Goal: Information Seeking & Learning: Find specific fact

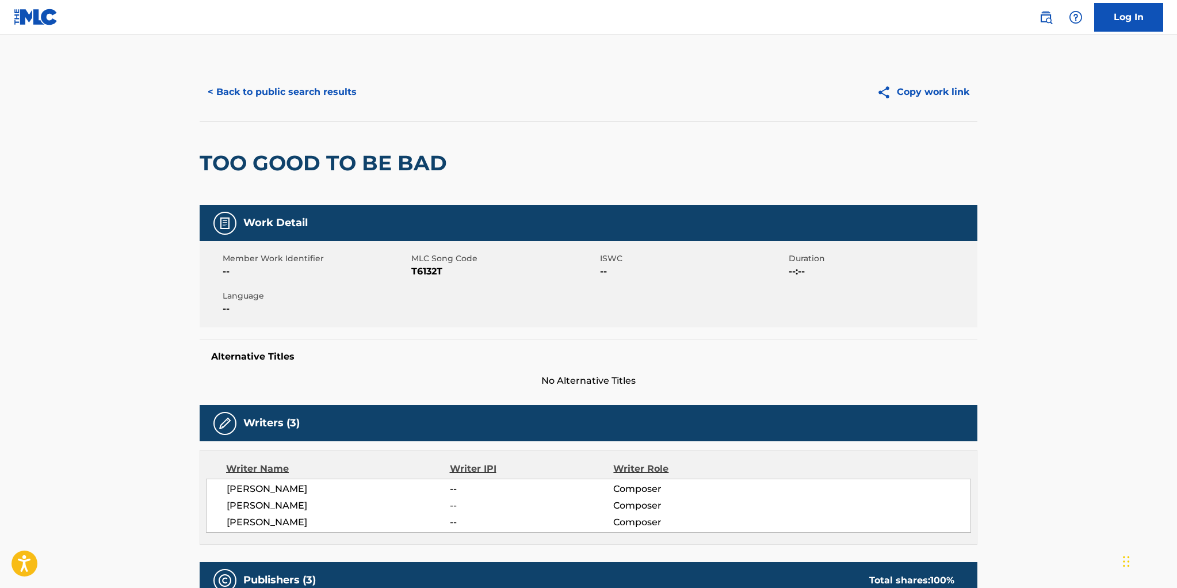
click at [308, 93] on button "< Back to public search results" at bounding box center [282, 92] width 165 height 29
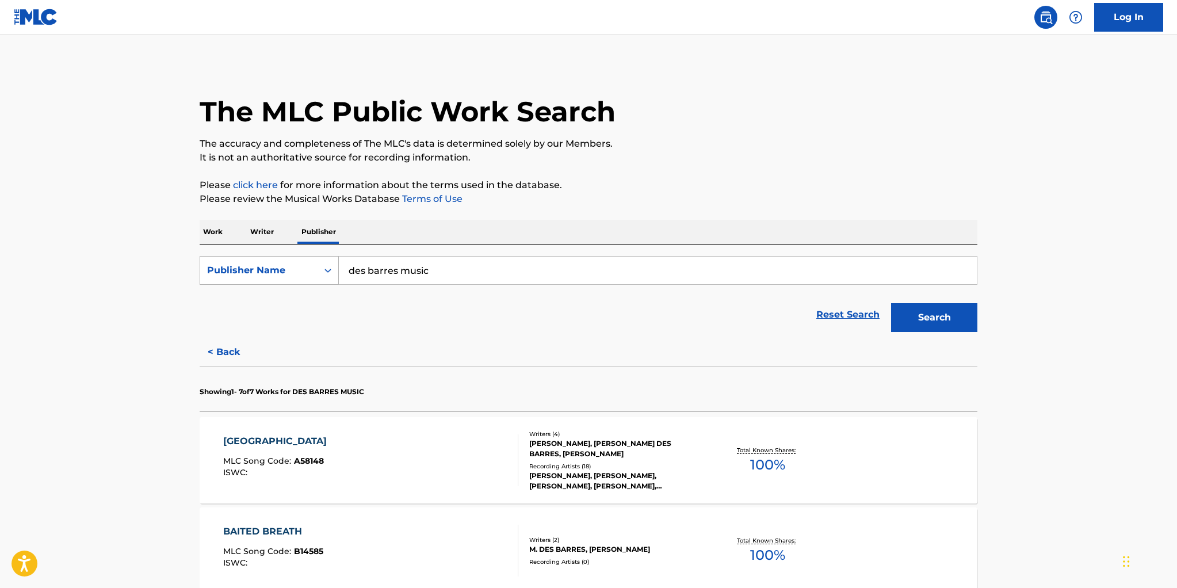
drag, startPoint x: 433, startPoint y: 269, endPoint x: 330, endPoint y: 256, distance: 103.2
click at [330, 256] on div "SearchWithCriteriad6d6d560-de7d-4168-afd1-2dd88d597b7d Publisher Name des barre…" at bounding box center [589, 270] width 778 height 29
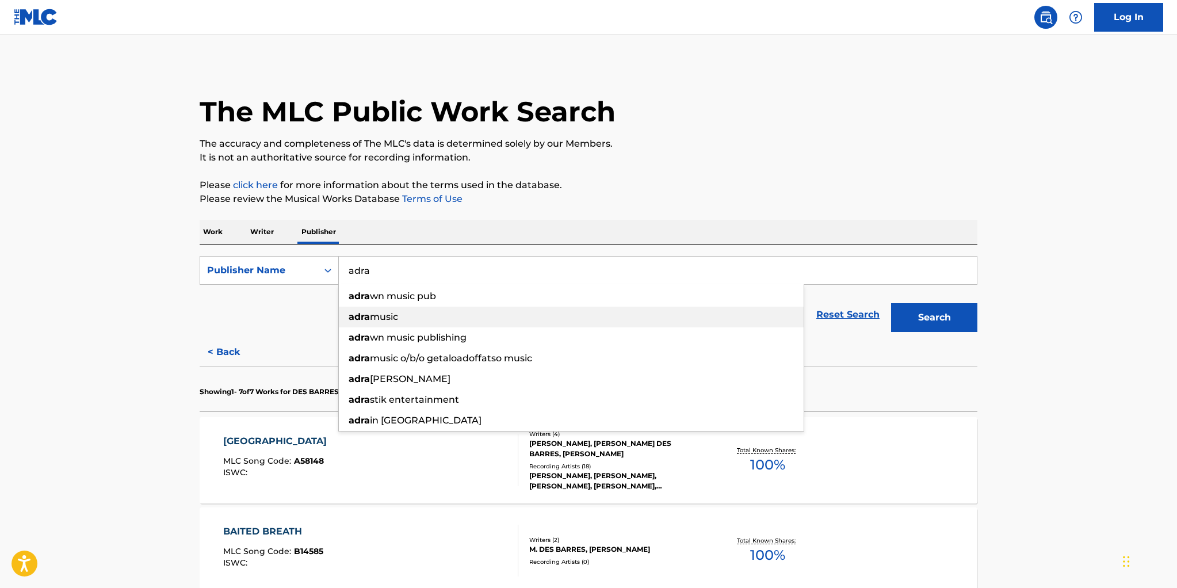
click at [369, 315] on strong "adra" at bounding box center [359, 316] width 21 height 11
type input "adra music"
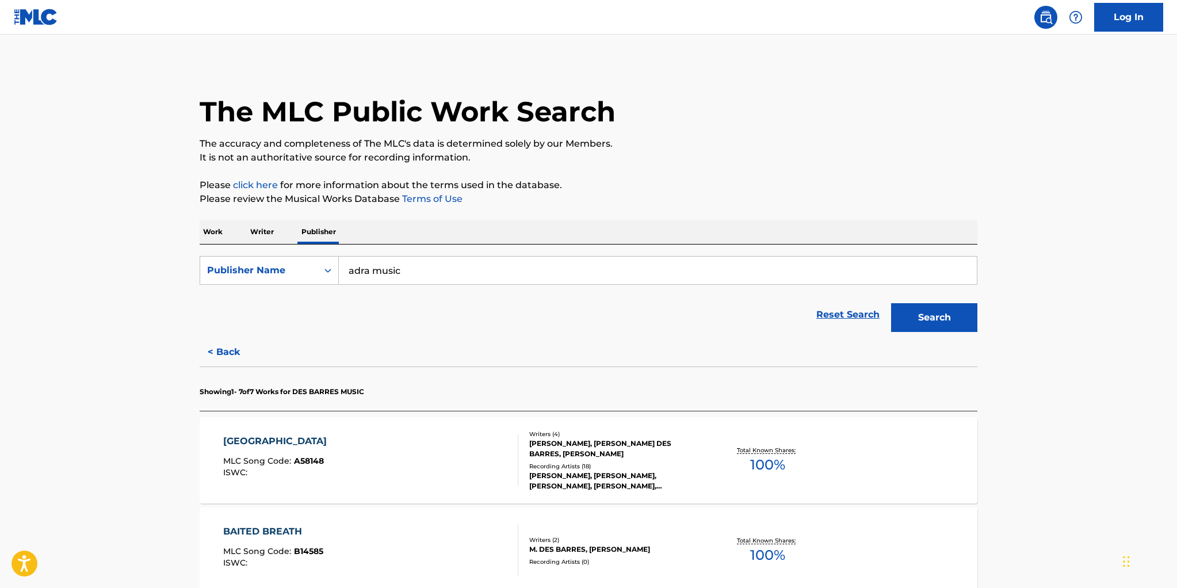
click at [928, 316] on button "Search" at bounding box center [934, 317] width 86 height 29
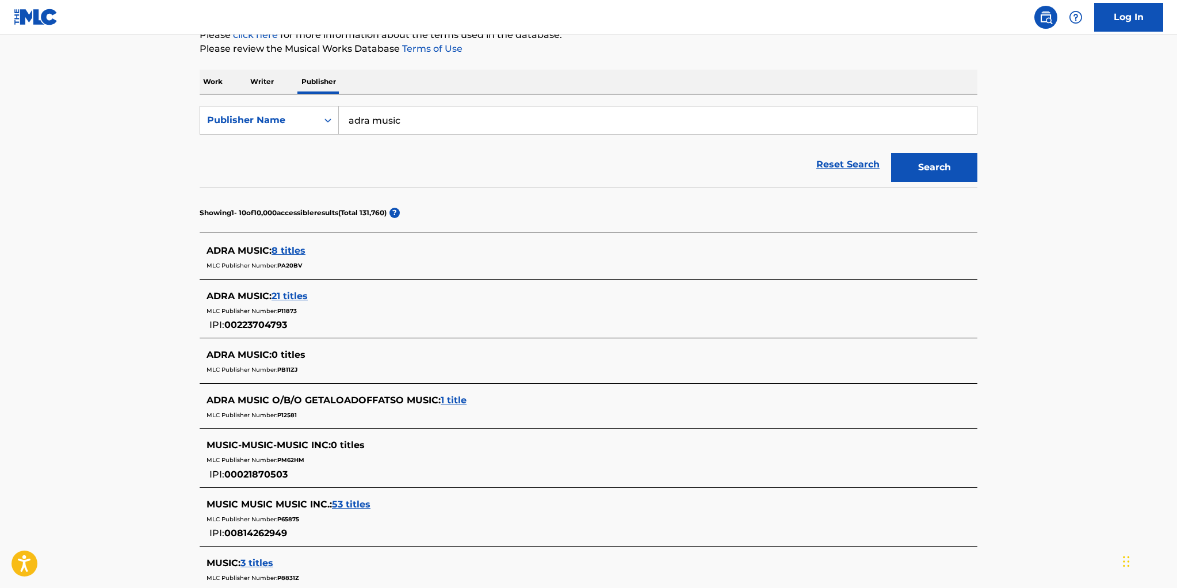
scroll to position [151, 0]
click at [293, 293] on span "21 titles" at bounding box center [290, 294] width 36 height 11
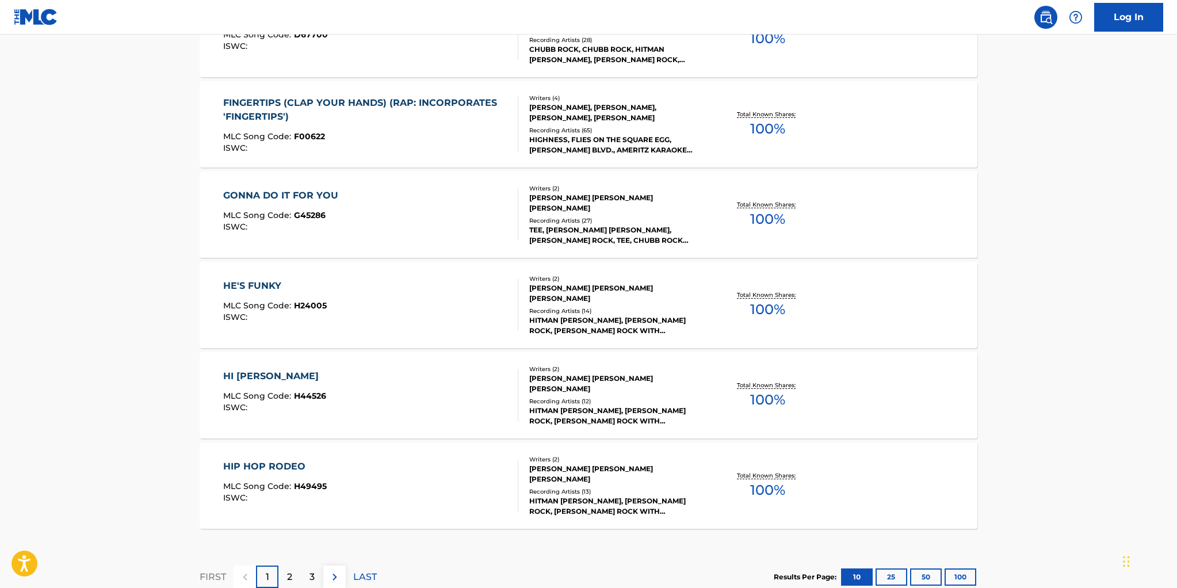
scroll to position [867, 0]
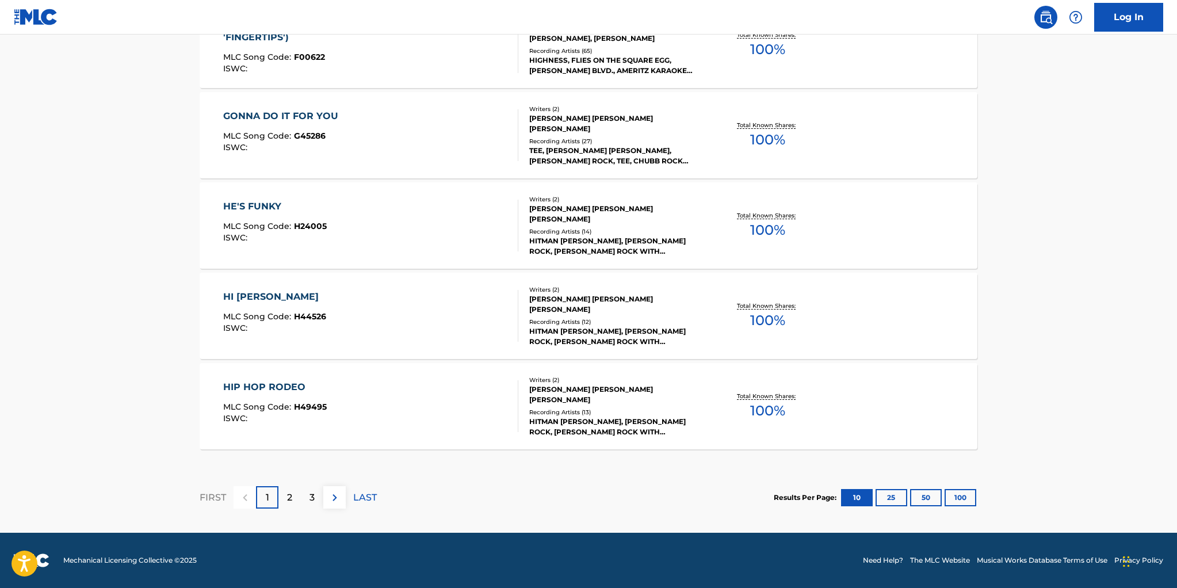
click at [924, 499] on button "50" at bounding box center [926, 497] width 32 height 17
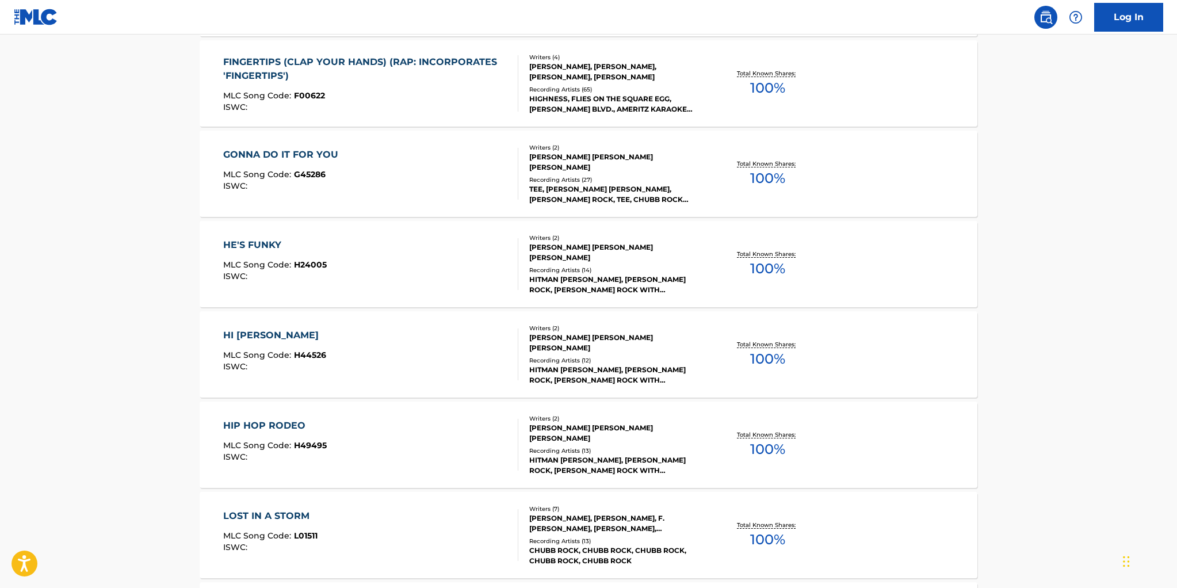
scroll to position [0, 0]
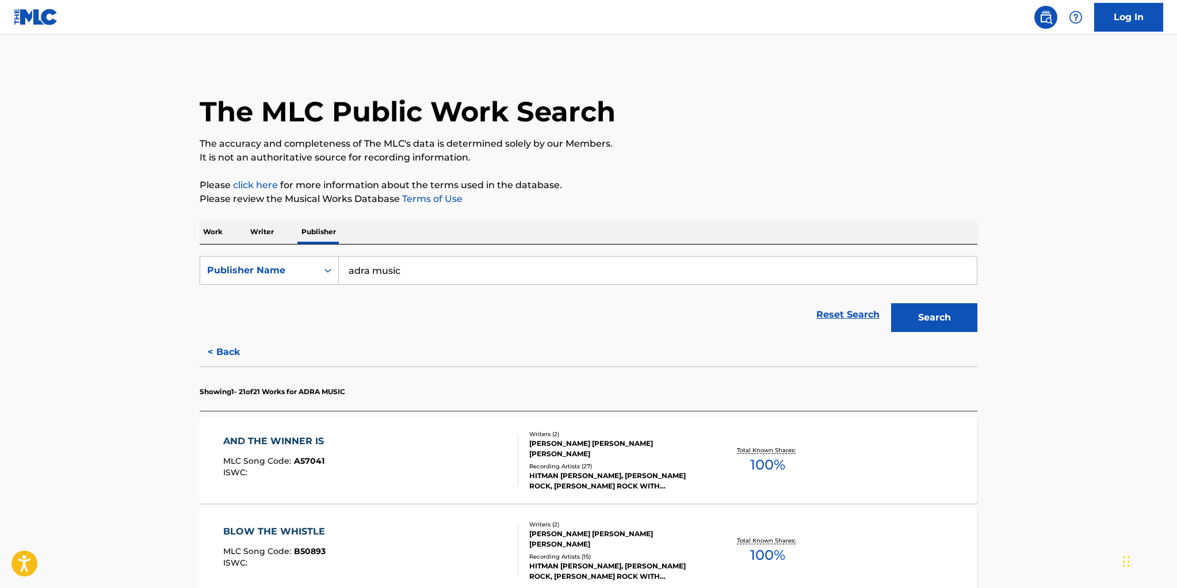
click at [204, 230] on p "Work" at bounding box center [213, 232] width 26 height 24
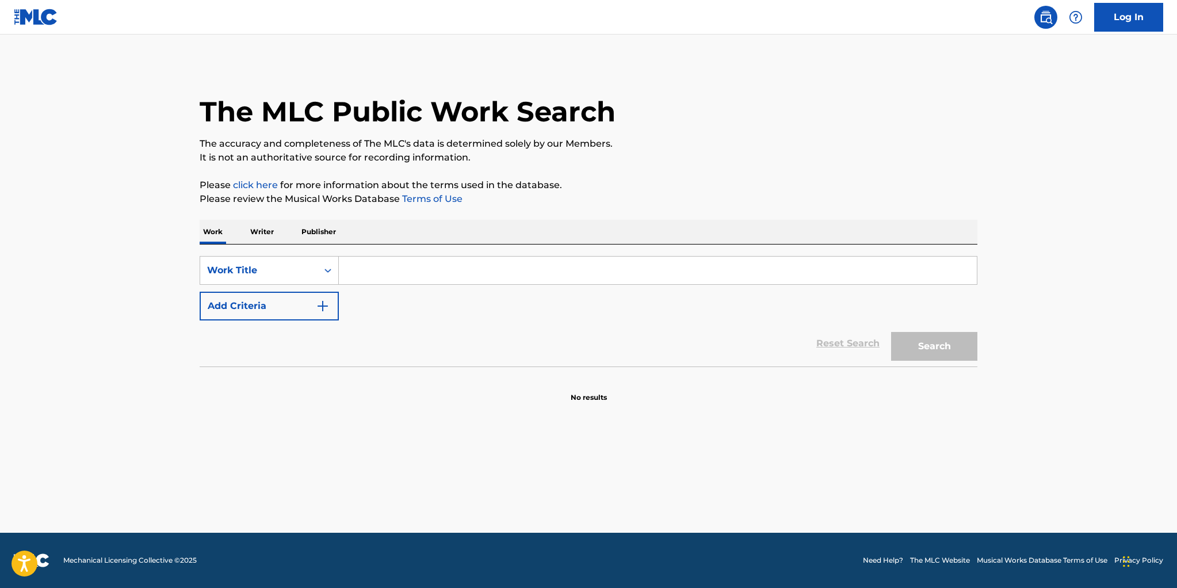
click at [365, 273] on input "Search Form" at bounding box center [658, 271] width 638 height 28
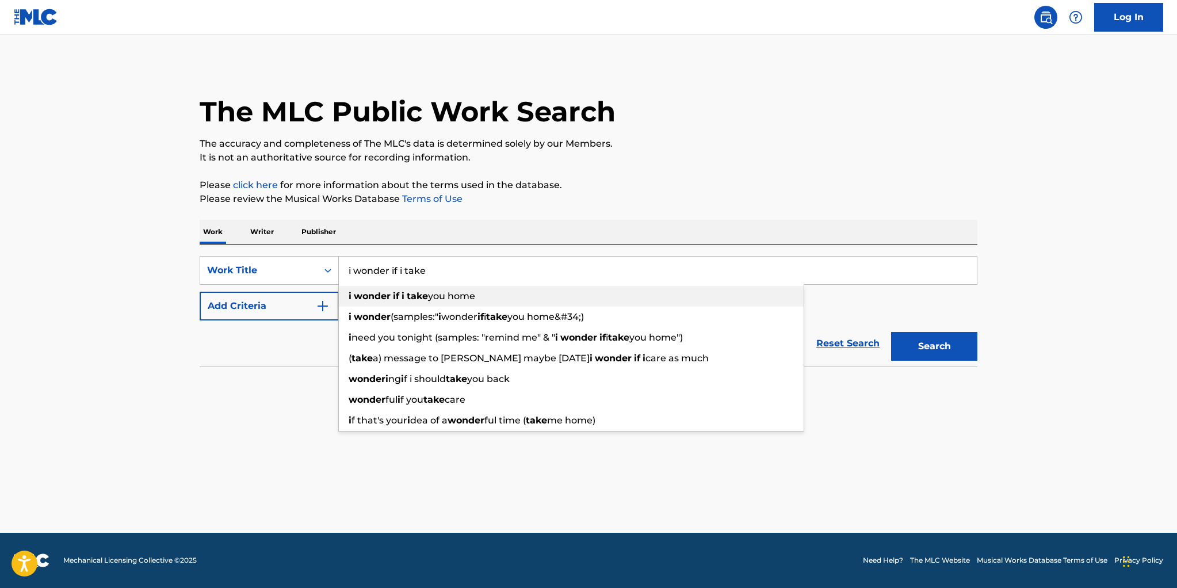
click at [388, 299] on strong "wonder" at bounding box center [372, 296] width 37 height 11
type input "i wonder if i take you home"
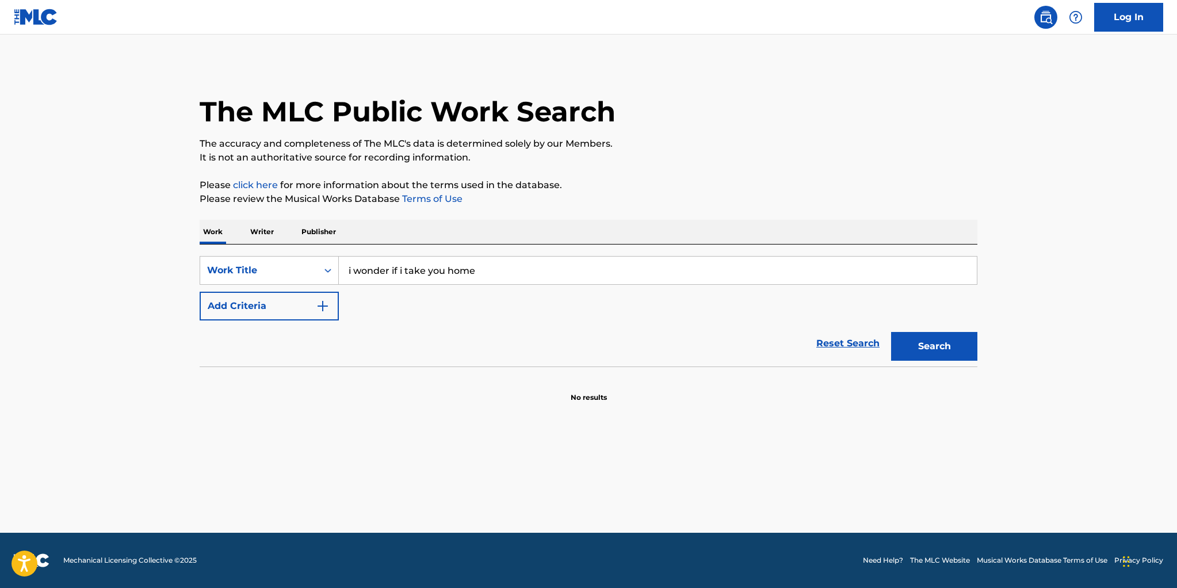
drag, startPoint x: 925, startPoint y: 343, endPoint x: 874, endPoint y: 334, distance: 51.4
click at [925, 343] on button "Search" at bounding box center [934, 346] width 86 height 29
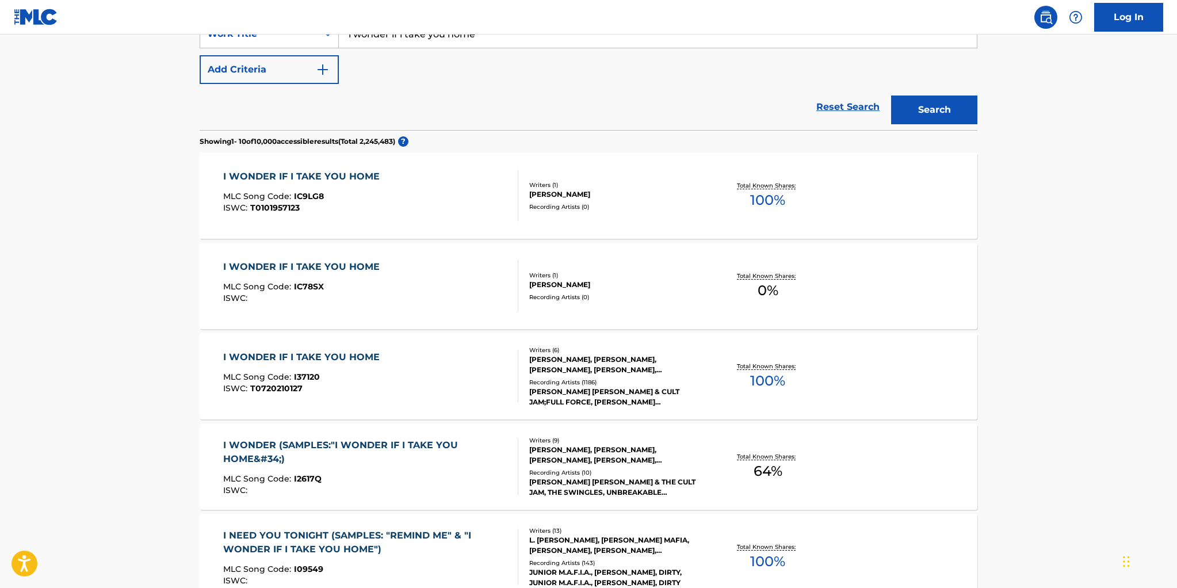
scroll to position [263, 0]
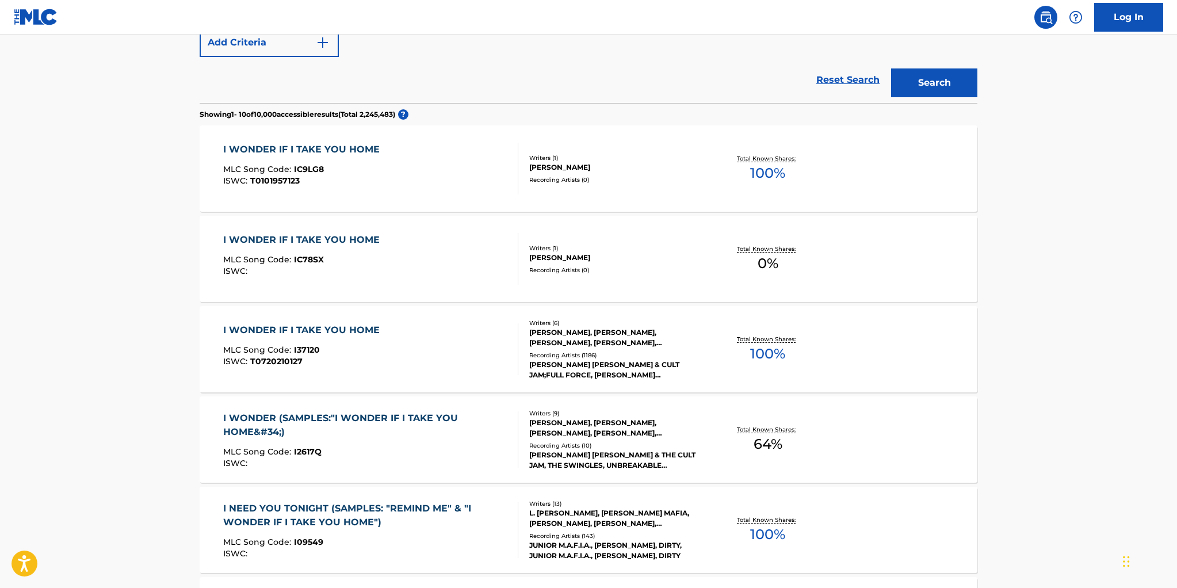
click at [307, 329] on div "I WONDER IF I TAKE YOU HOME" at bounding box center [304, 330] width 162 height 14
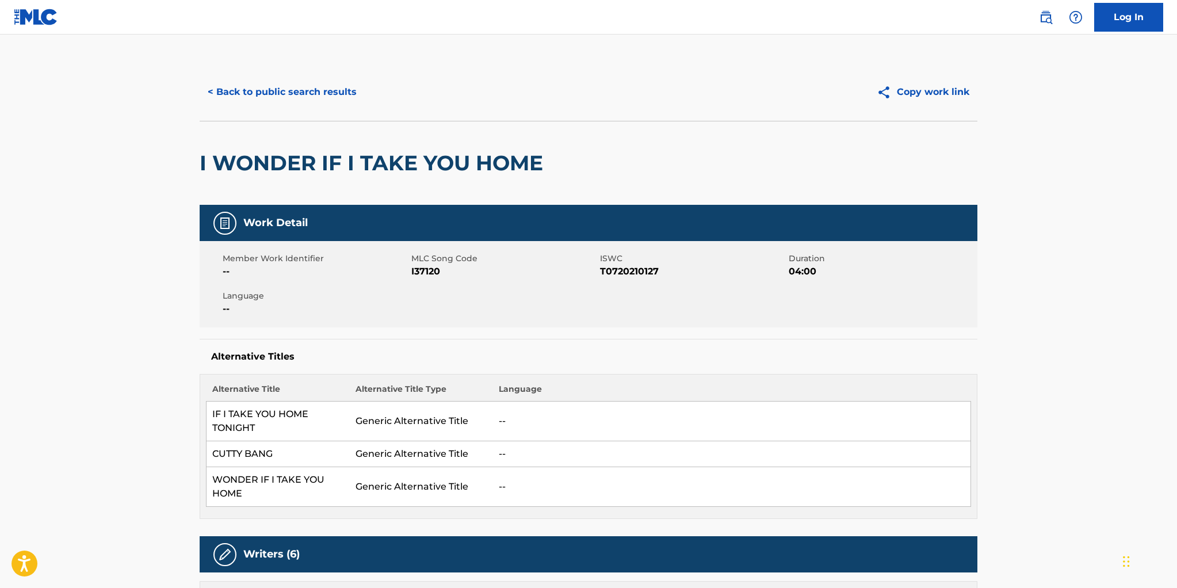
click at [303, 94] on button "< Back to public search results" at bounding box center [282, 92] width 165 height 29
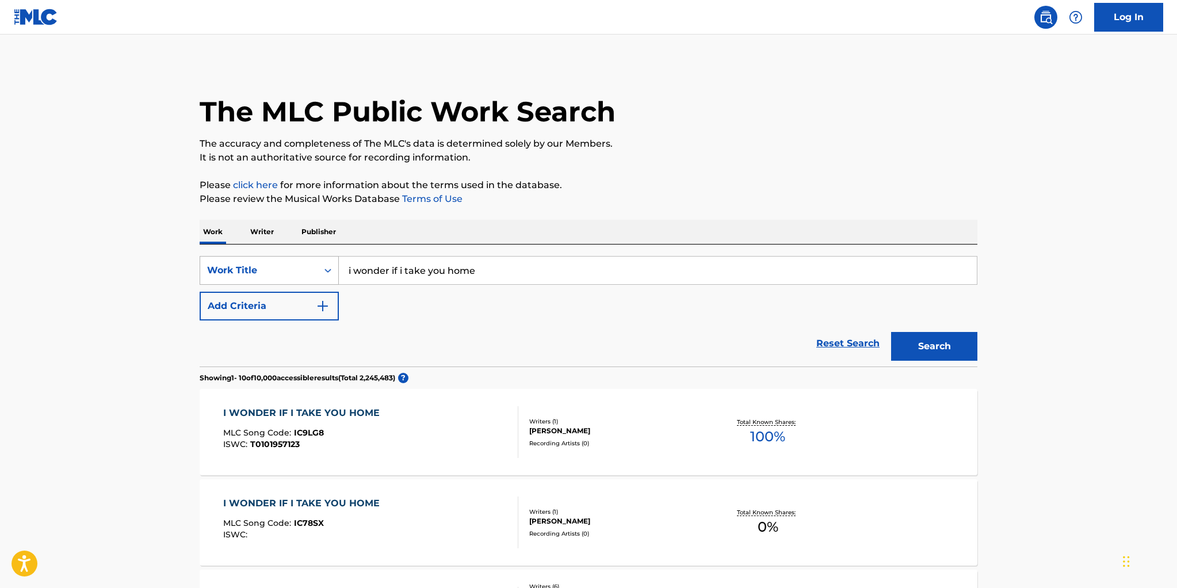
drag, startPoint x: 480, startPoint y: 271, endPoint x: 329, endPoint y: 259, distance: 151.7
click at [329, 259] on div "SearchWithCriteriaabda6f62-5115-4b57-a5be-8190639f222f Work Title i wonder if i…" at bounding box center [589, 270] width 778 height 29
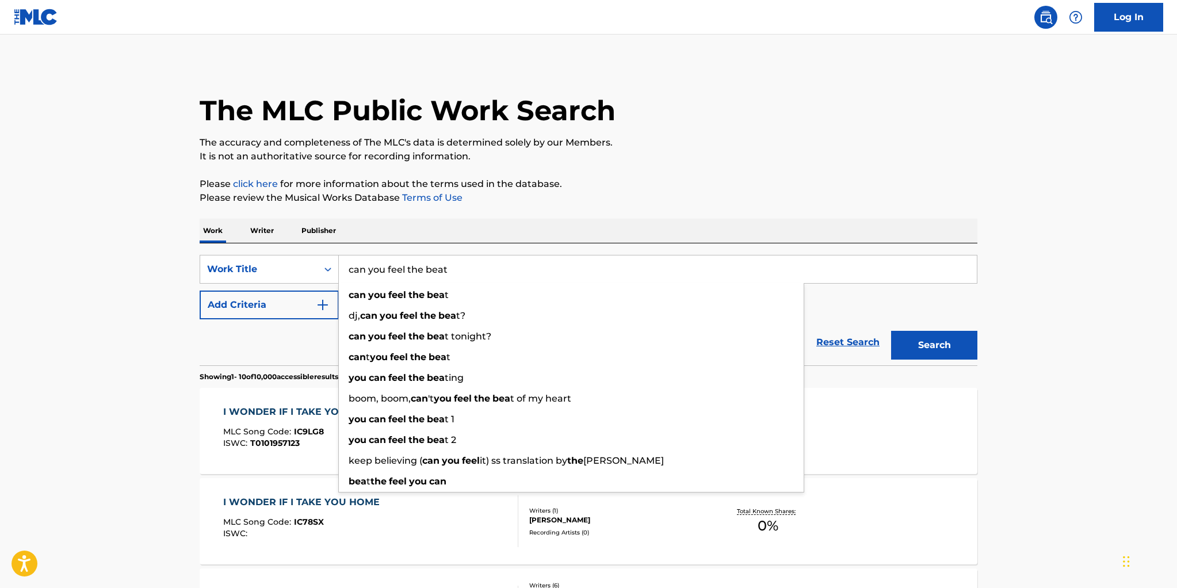
type input "can you feel the beat"
click at [891, 331] on button "Search" at bounding box center [934, 345] width 86 height 29
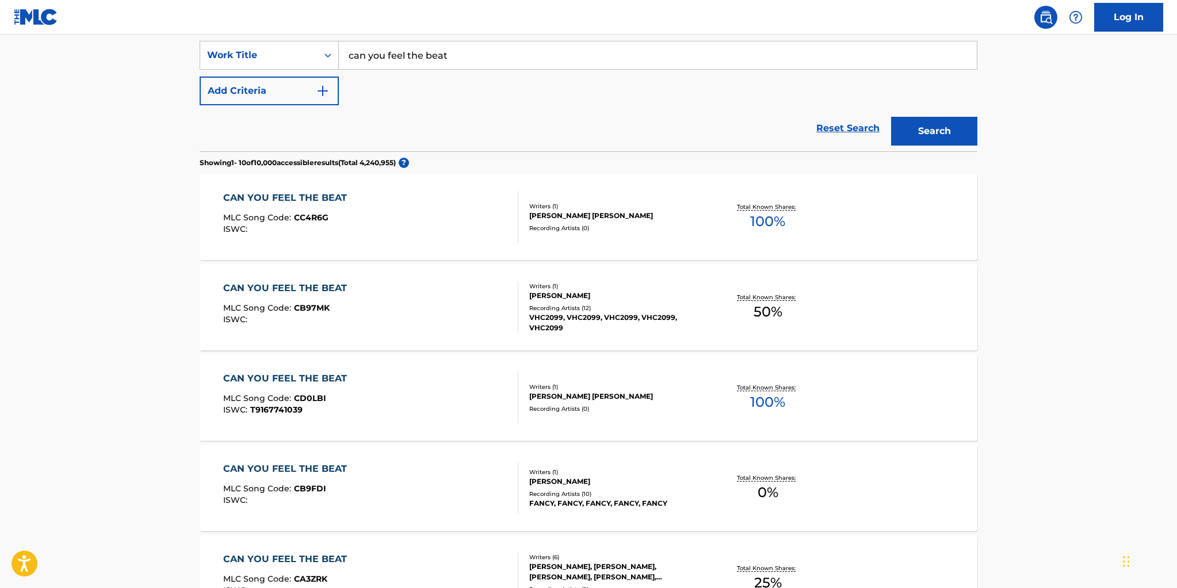
scroll to position [0, 0]
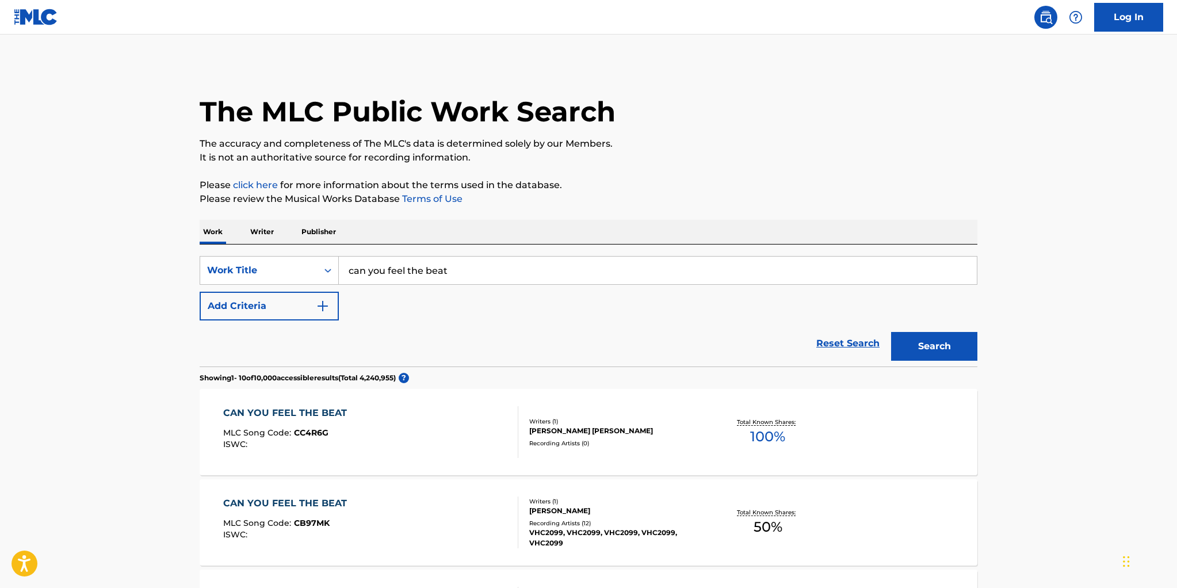
click at [279, 300] on button "Add Criteria" at bounding box center [269, 306] width 139 height 29
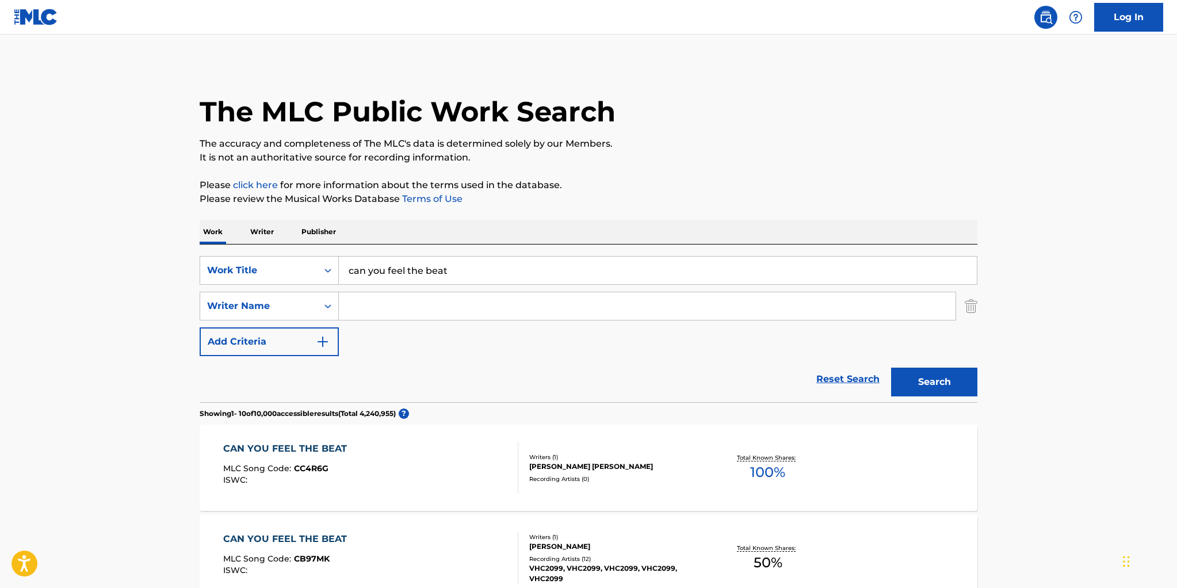
click at [362, 308] on input "Search Form" at bounding box center [647, 306] width 617 height 28
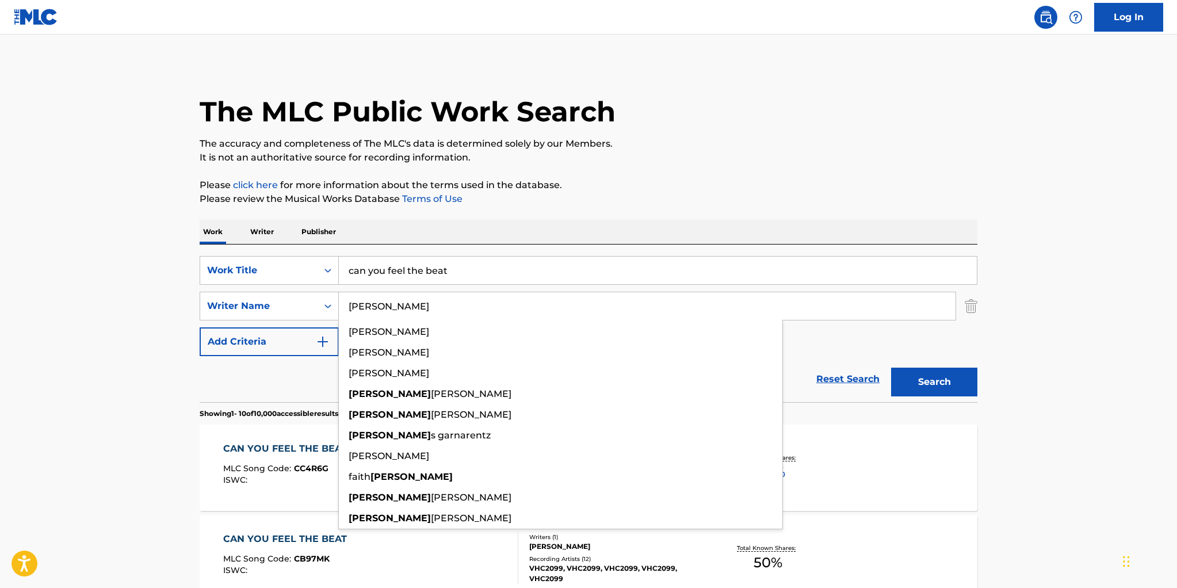
type input "[PERSON_NAME]"
click at [891, 368] on button "Search" at bounding box center [934, 382] width 86 height 29
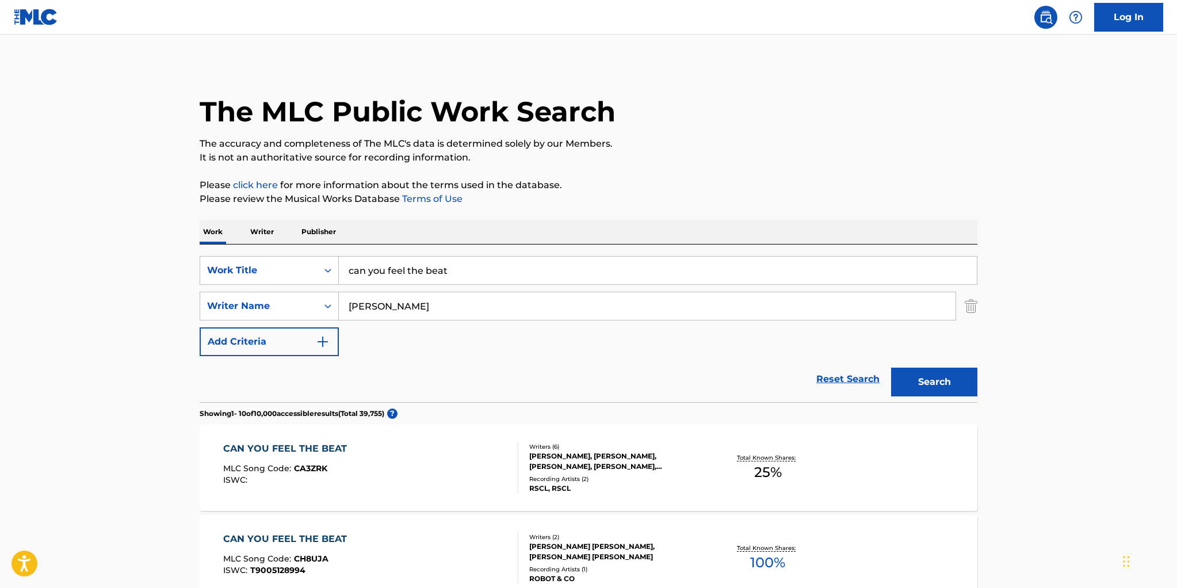
click at [857, 328] on div "SearchWithCriteriaabda6f62-5115-4b57-a5be-8190639f222f Work Title can you feel …" at bounding box center [589, 306] width 778 height 100
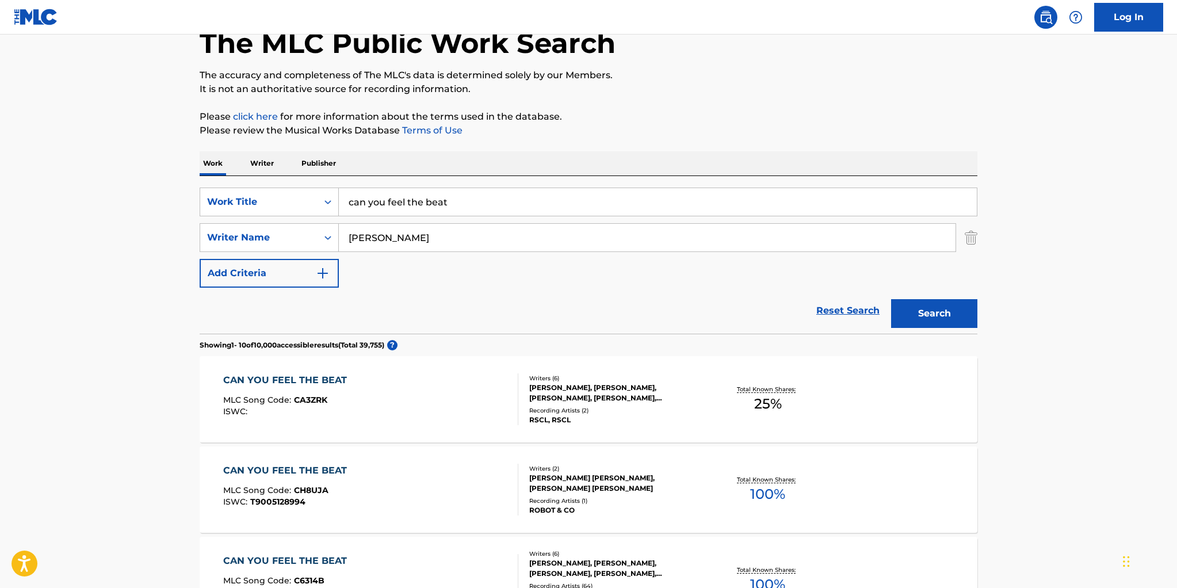
scroll to position [85, 0]
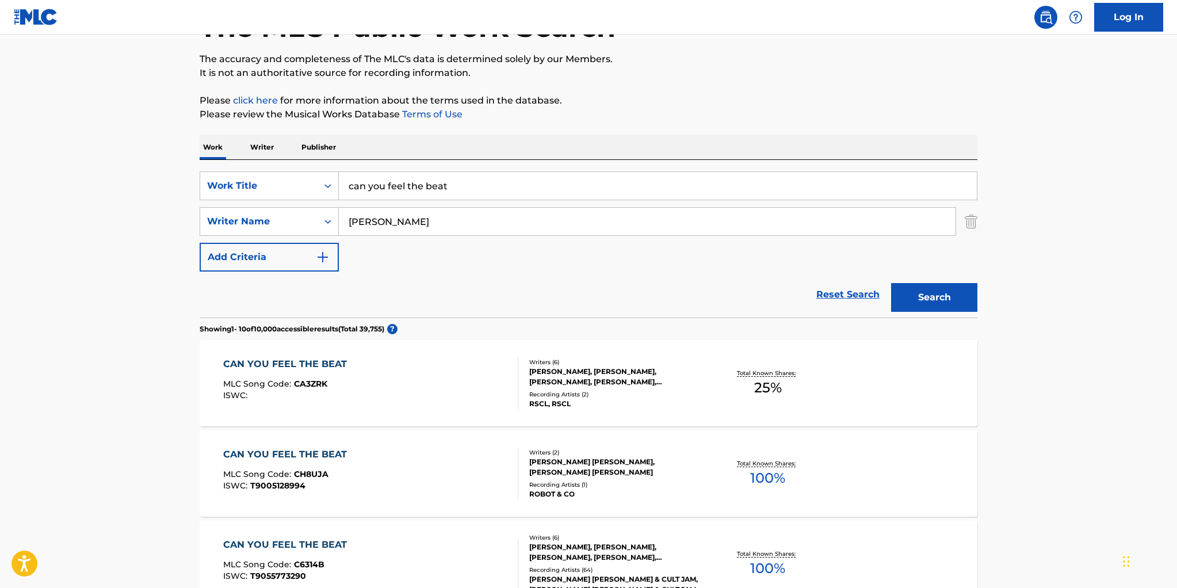
click at [581, 375] on div "[PERSON_NAME], [PERSON_NAME], [PERSON_NAME], [PERSON_NAME], [PERSON_NAME], [PER…" at bounding box center [616, 376] width 174 height 21
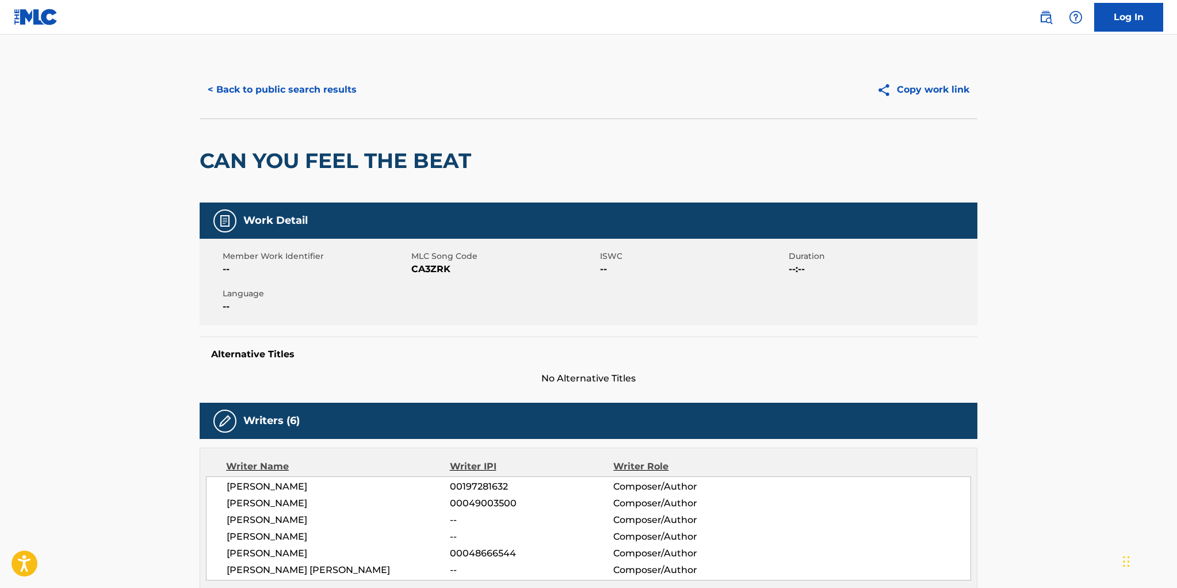
scroll to position [511, 0]
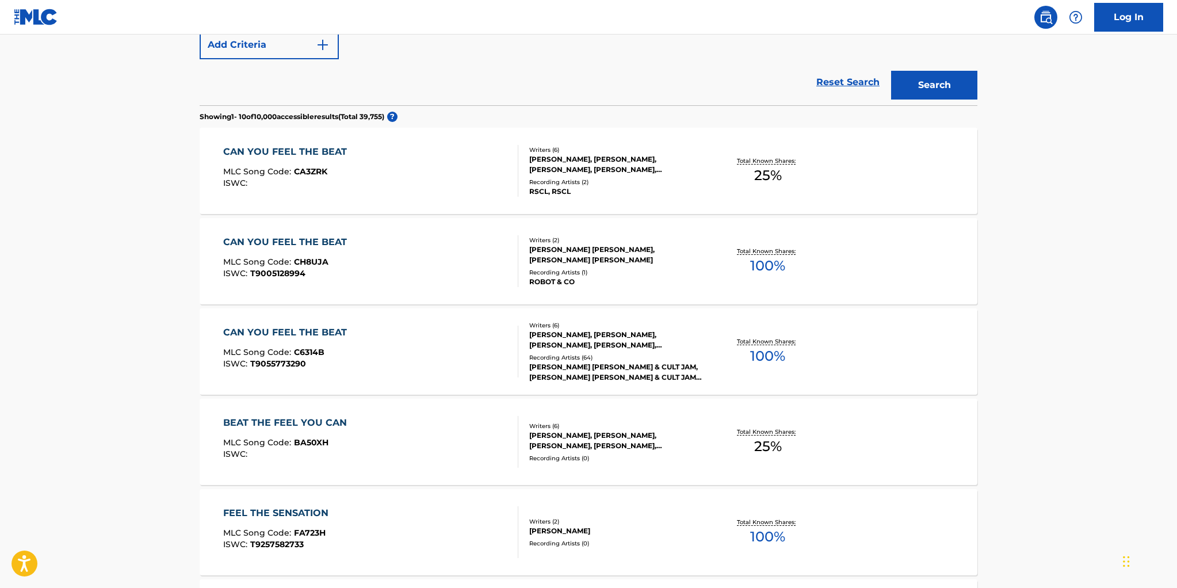
scroll to position [309, 0]
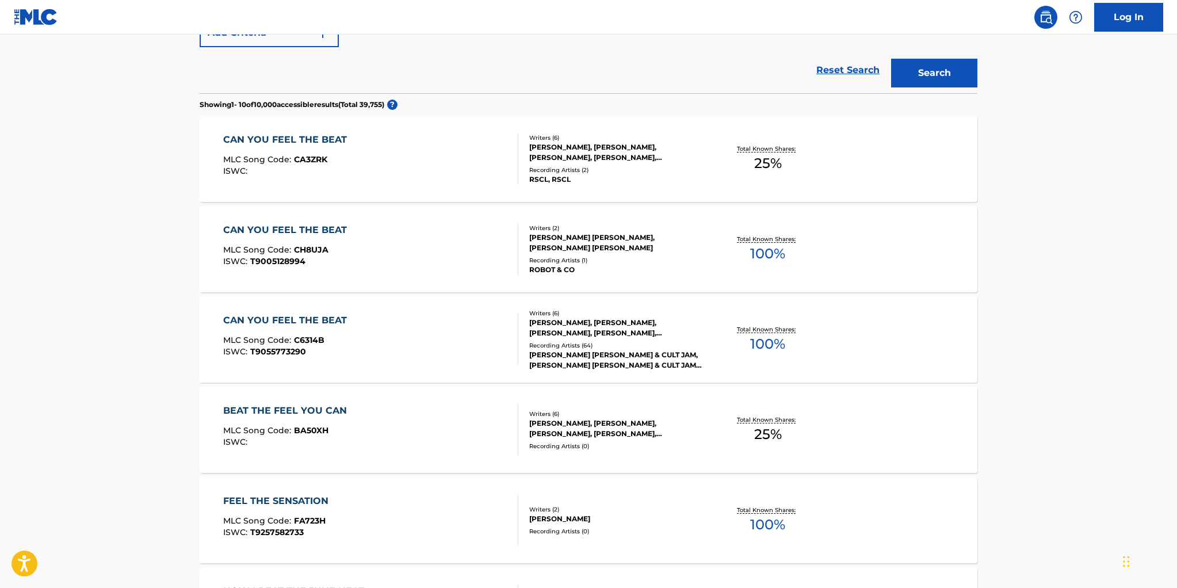
click at [566, 322] on div "[PERSON_NAME], [PERSON_NAME], [PERSON_NAME], [PERSON_NAME], [PERSON_NAME], [PER…" at bounding box center [616, 328] width 174 height 21
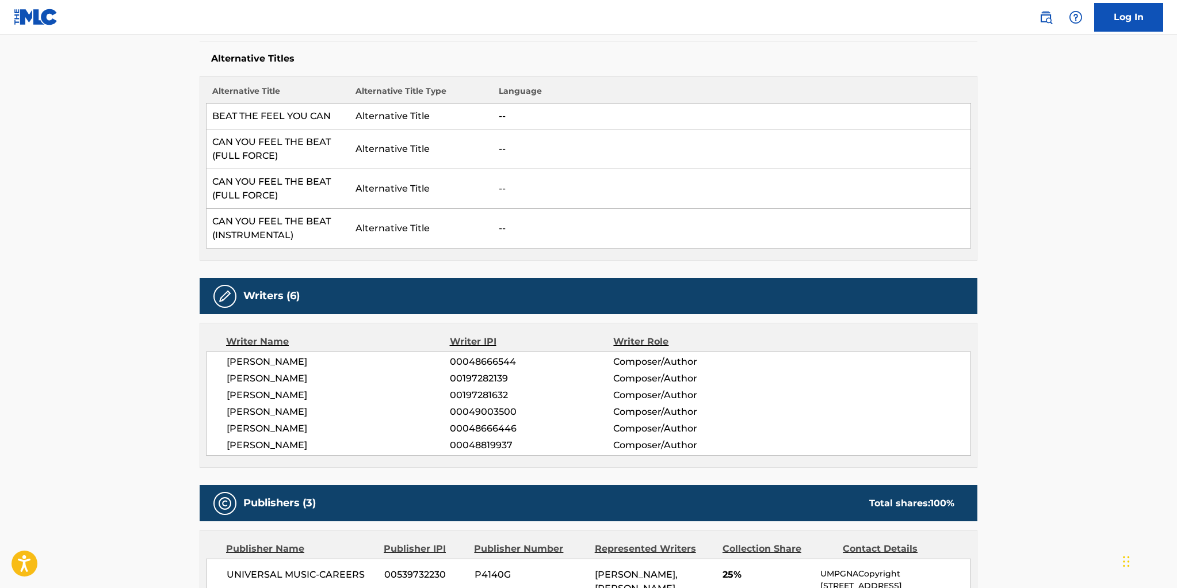
scroll to position [199, 0]
